Goal: Transaction & Acquisition: Book appointment/travel/reservation

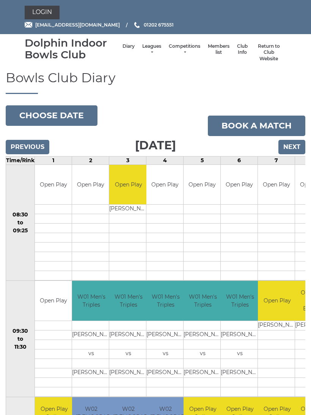
scroll to position [33, 0]
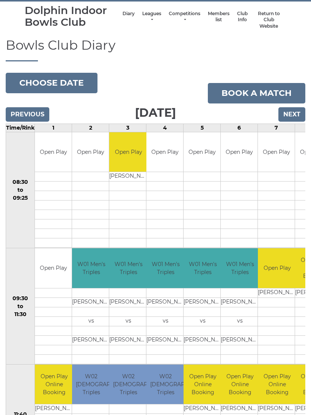
click at [257, 91] on link "Book a match" at bounding box center [256, 93] width 97 height 20
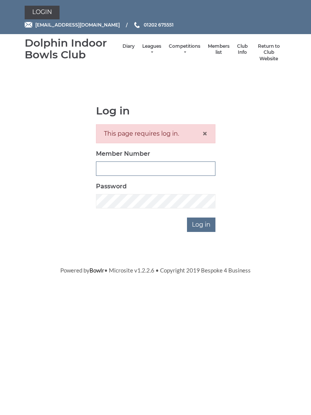
type input "3855"
click at [202, 224] on input "Log in" at bounding box center [201, 224] width 28 height 14
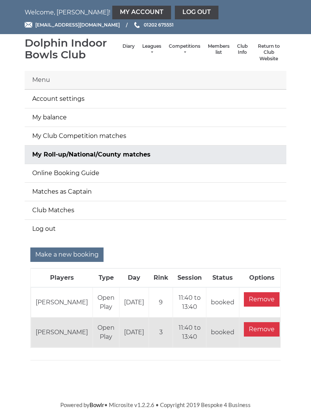
click at [61, 255] on input "Make a new booking" at bounding box center [66, 254] width 73 height 14
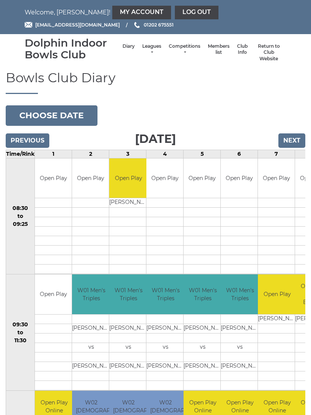
click at [56, 115] on button "Choose date" at bounding box center [52, 115] width 92 height 20
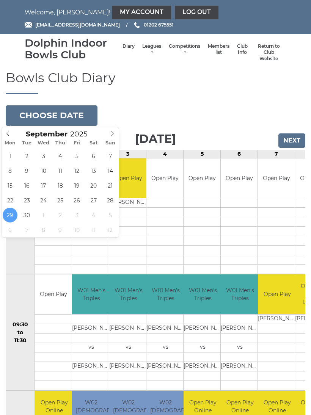
click at [112, 134] on icon at bounding box center [111, 133] width 5 height 5
type input "[DATE]"
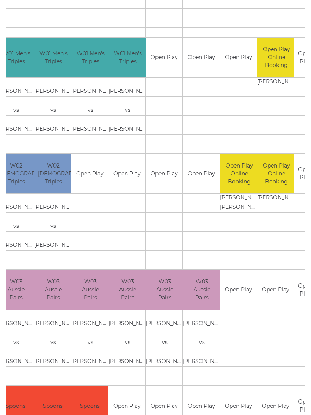
scroll to position [0, 111]
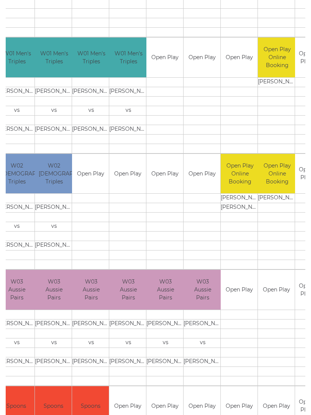
click at [0, 0] on link "Book slot" at bounding box center [0, 0] width 0 height 0
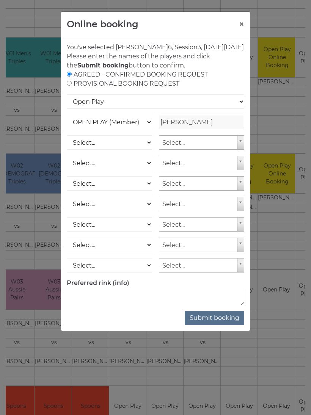
click at [214, 324] on button "Submit booking" at bounding box center [214, 318] width 59 height 14
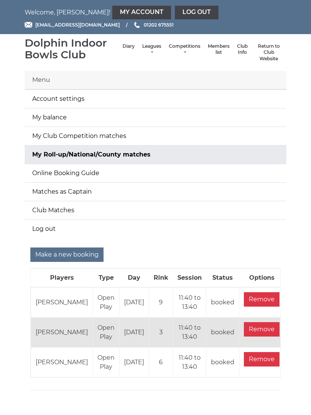
click at [175, 13] on link "Log out" at bounding box center [197, 13] width 44 height 14
